Goal: Information Seeking & Learning: Check status

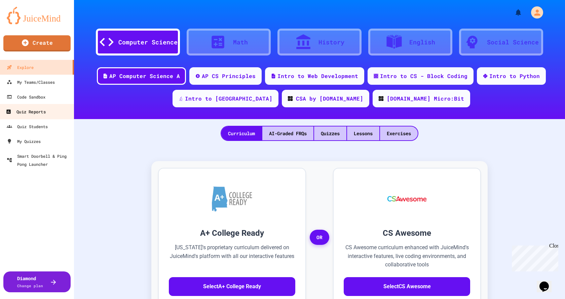
click at [32, 112] on div "Quiz Reports" at bounding box center [26, 112] width 40 height 8
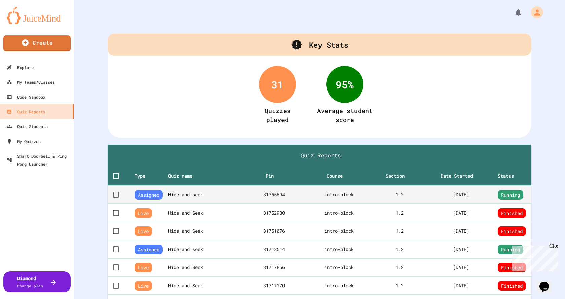
click at [203, 194] on th "Hide and seek" at bounding box center [206, 195] width 77 height 18
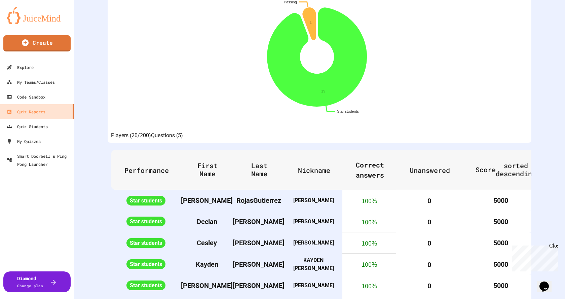
scroll to position [135, 0]
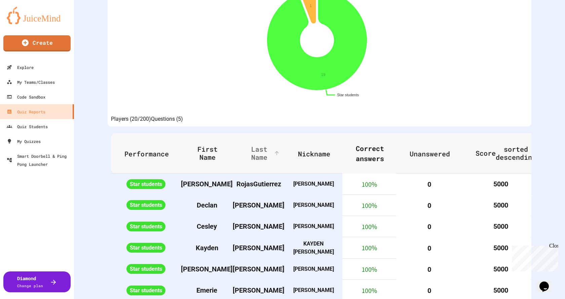
click at [267, 161] on span "Last Name" at bounding box center [263, 153] width 35 height 16
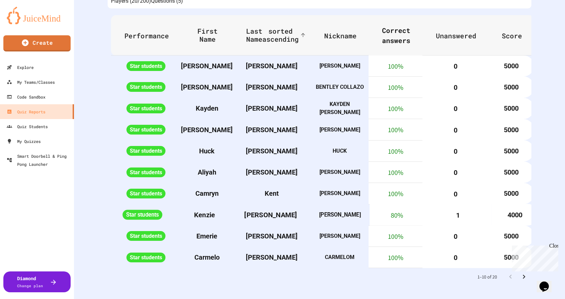
scroll to position [296, 0]
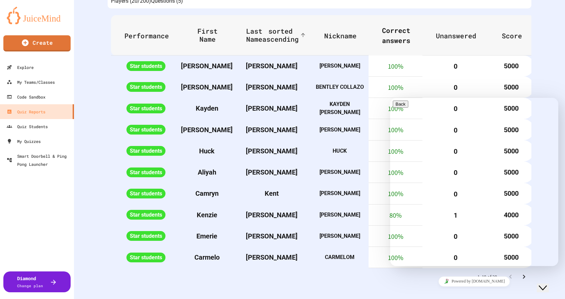
click at [544, 284] on icon "Close Chat This icon closes the chat window." at bounding box center [543, 288] width 8 height 8
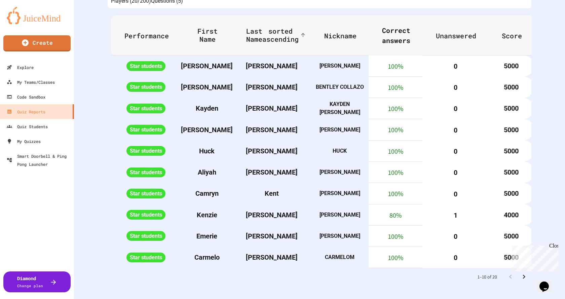
click at [555, 247] on div "Close" at bounding box center [554, 247] width 8 height 8
click at [521, 273] on icon "Go to next page" at bounding box center [524, 277] width 8 height 8
